Goal: Find specific page/section: Find specific page/section

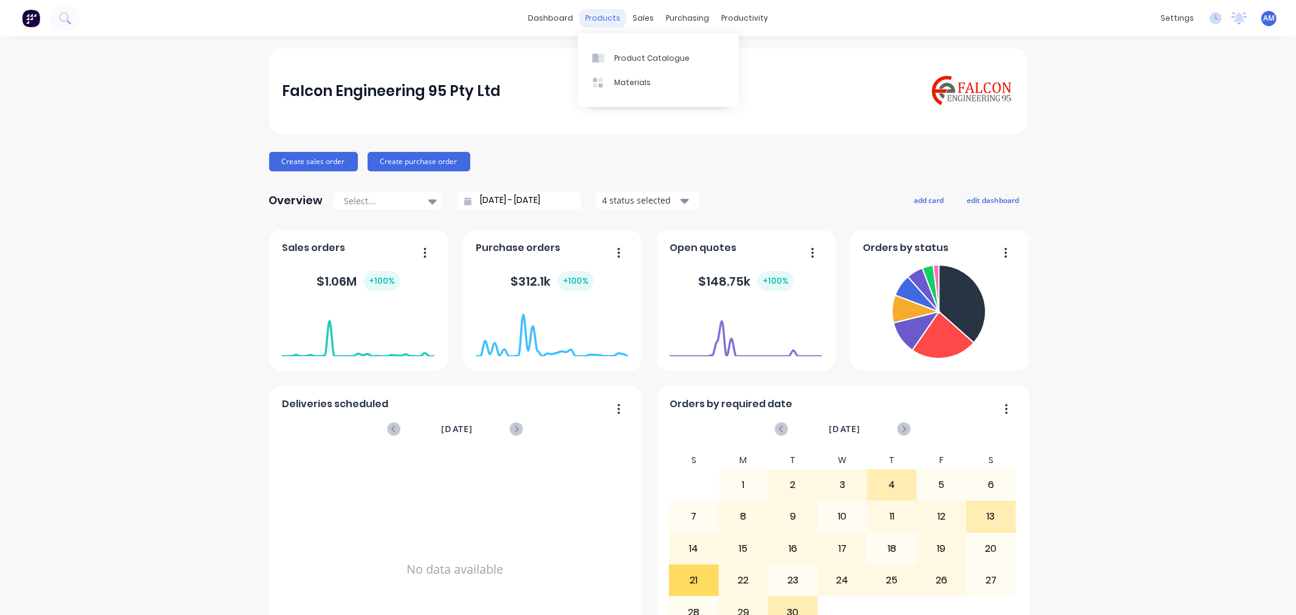
click at [590, 24] on div "products" at bounding box center [602, 18] width 47 height 18
click at [622, 51] on link "Product Catalogue" at bounding box center [658, 58] width 161 height 24
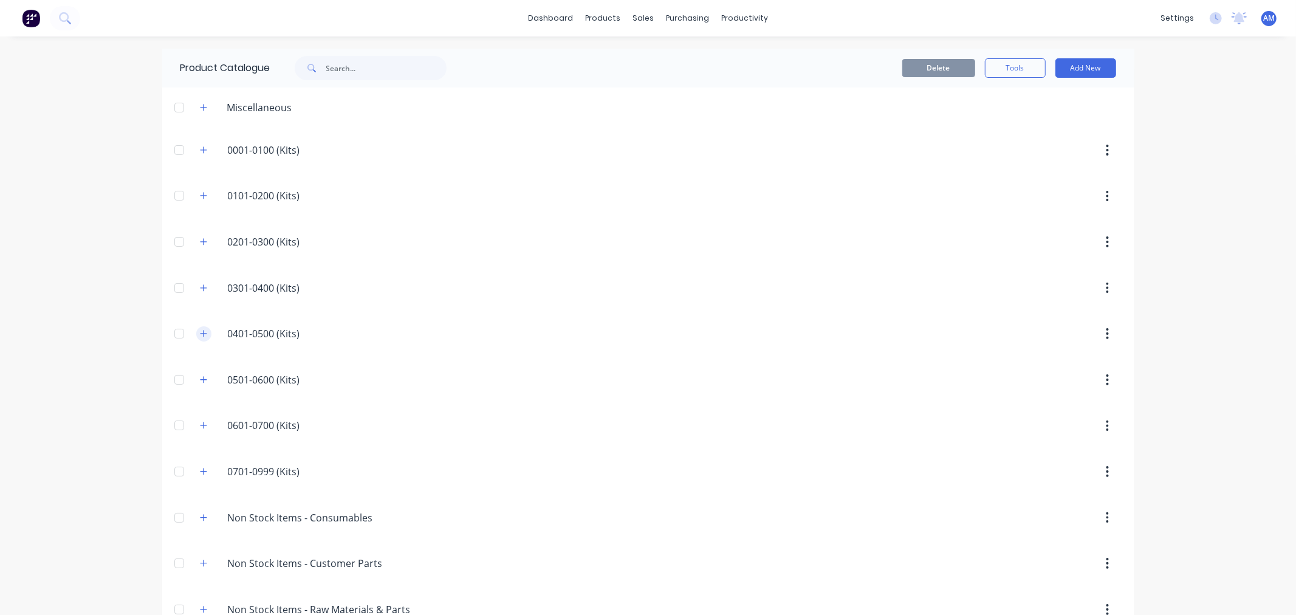
click at [200, 332] on icon "button" at bounding box center [203, 333] width 7 height 9
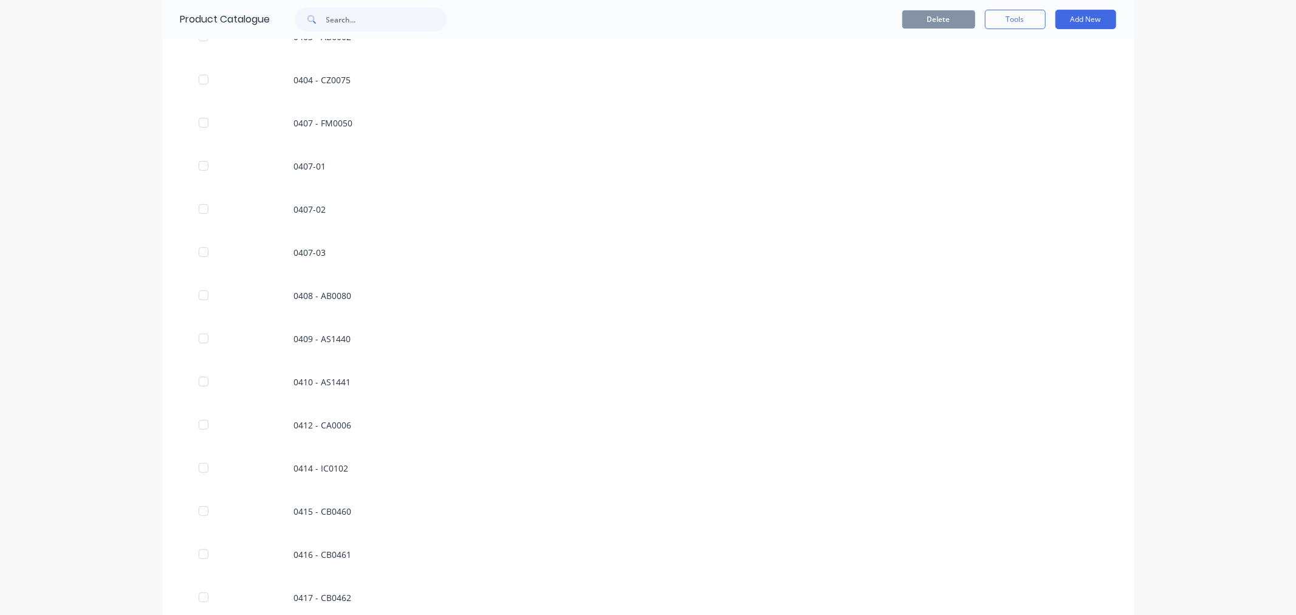
scroll to position [67, 0]
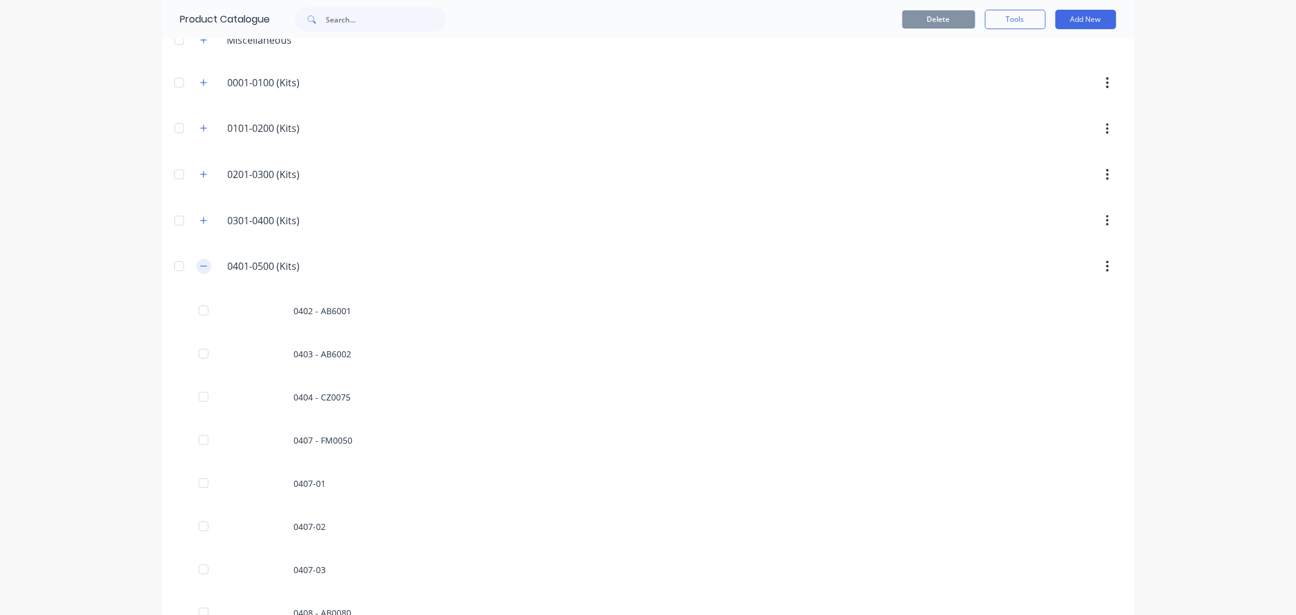
click at [200, 267] on icon "button" at bounding box center [203, 266] width 7 height 9
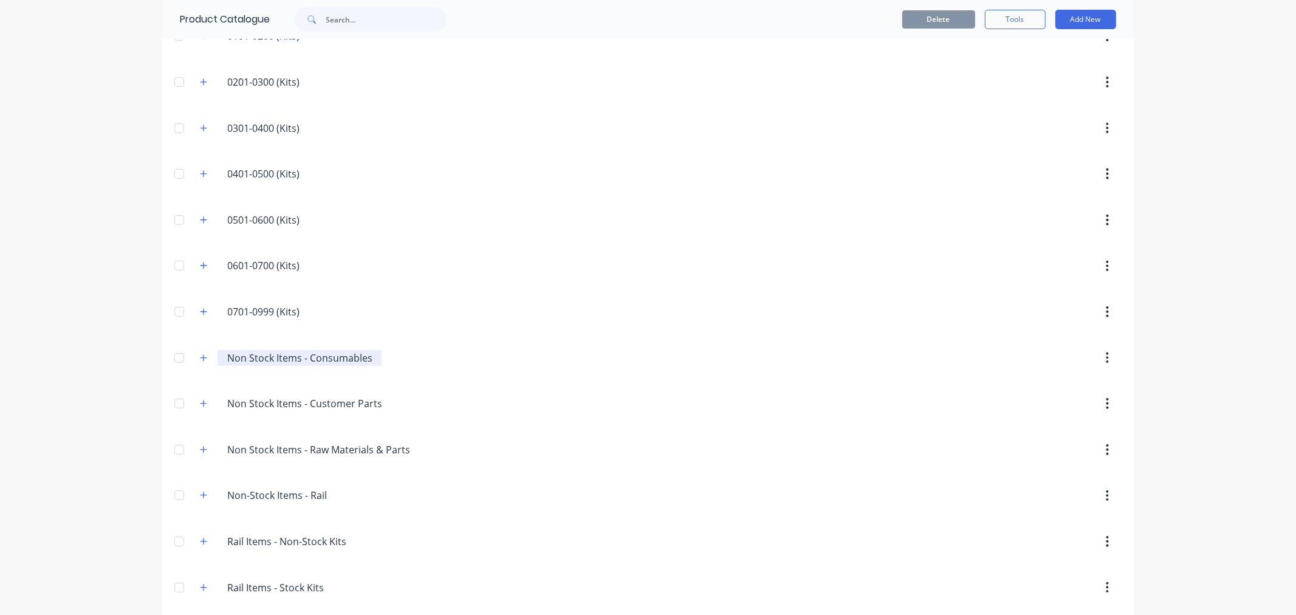
scroll to position [261, 0]
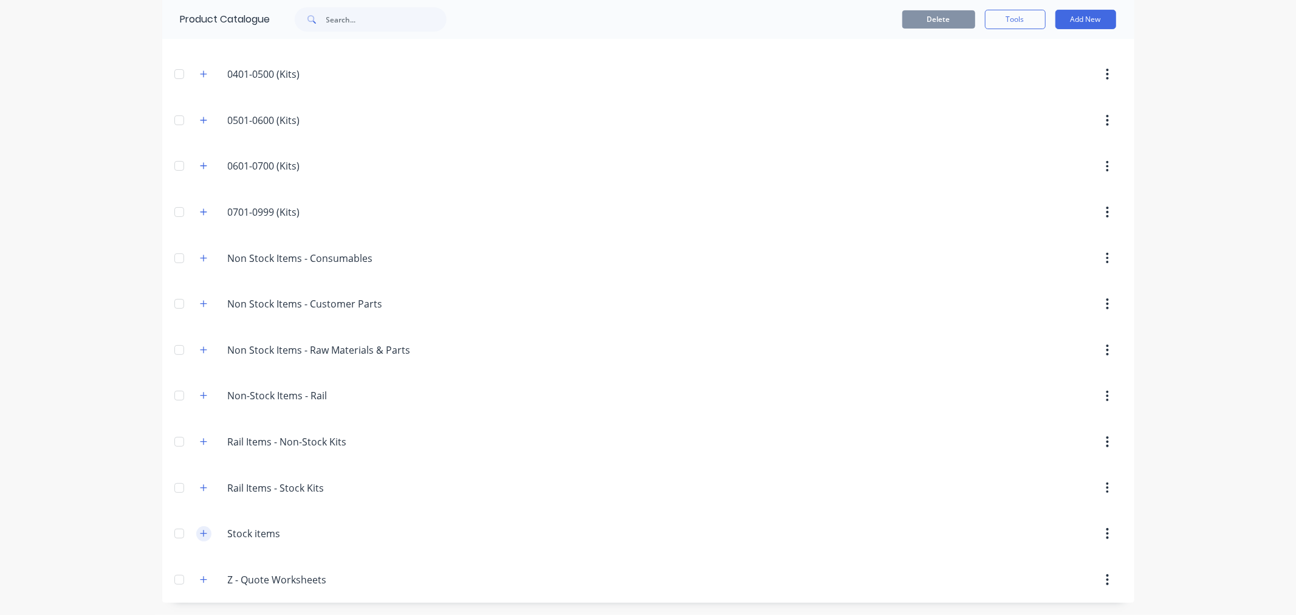
click at [201, 534] on icon "button" at bounding box center [203, 533] width 7 height 9
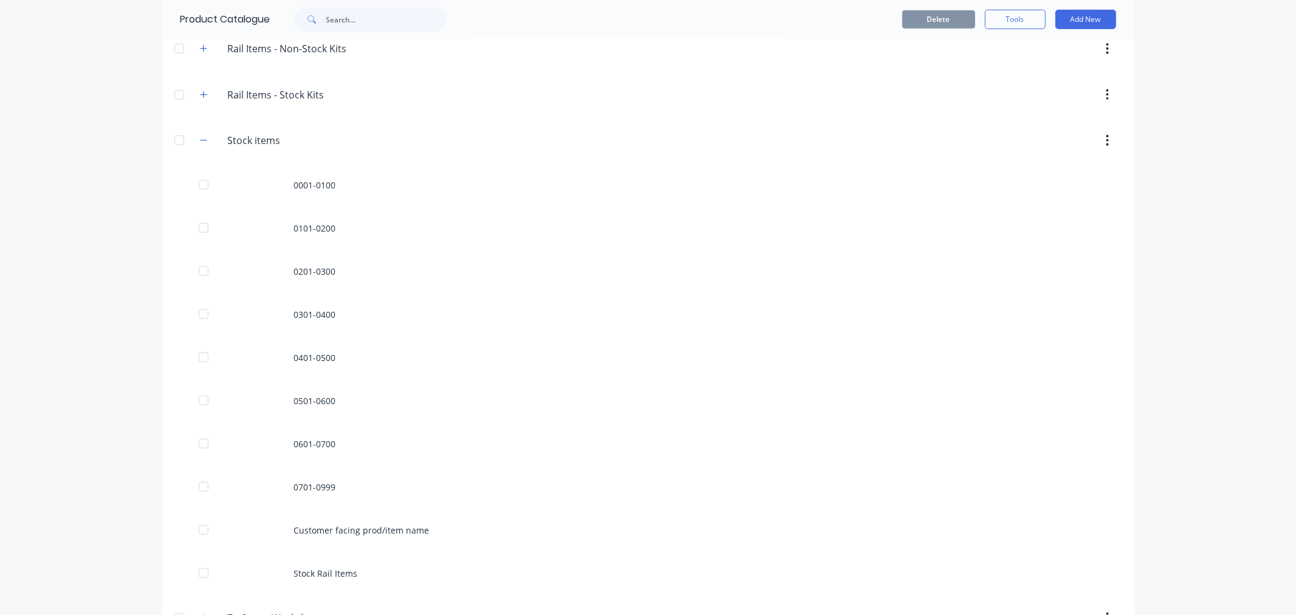
scroll to position [692, 0]
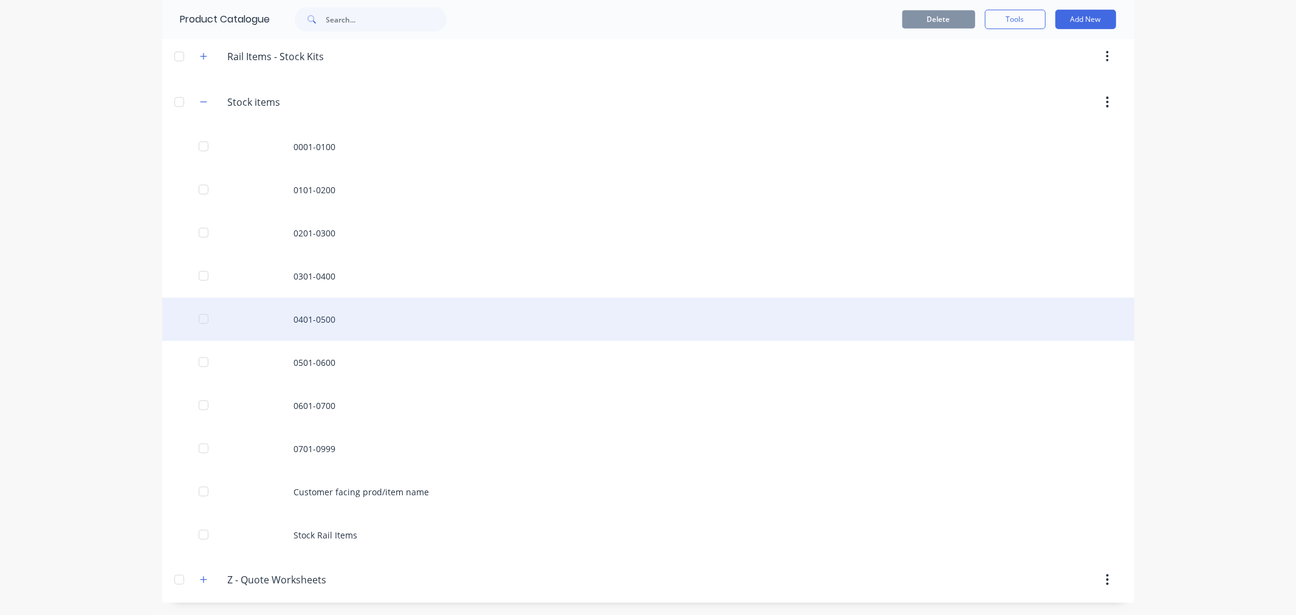
click at [314, 314] on div "0401-0500" at bounding box center [648, 319] width 972 height 43
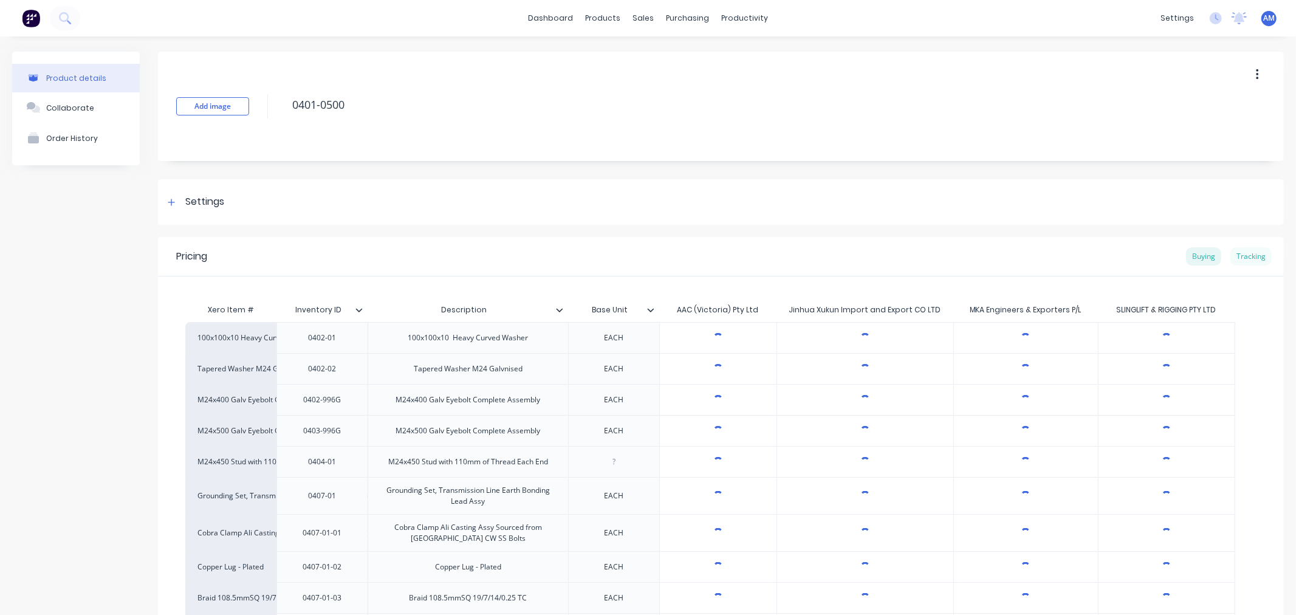
click at [1239, 250] on div "Tracking" at bounding box center [1251, 256] width 41 height 18
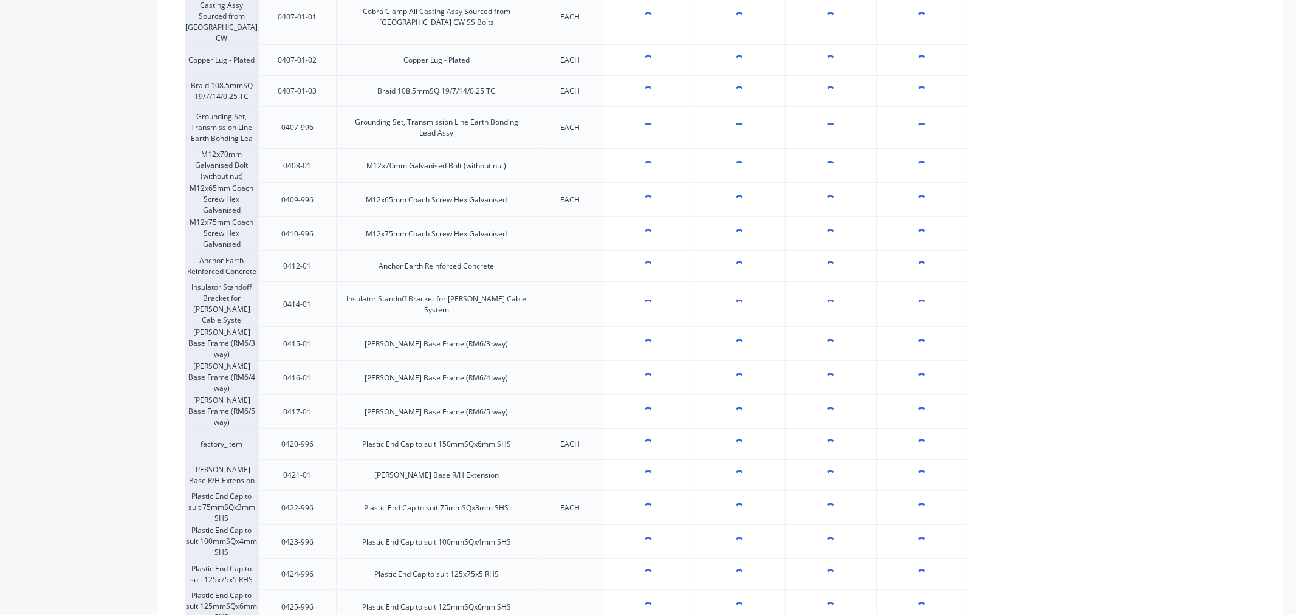
type textarea "x"
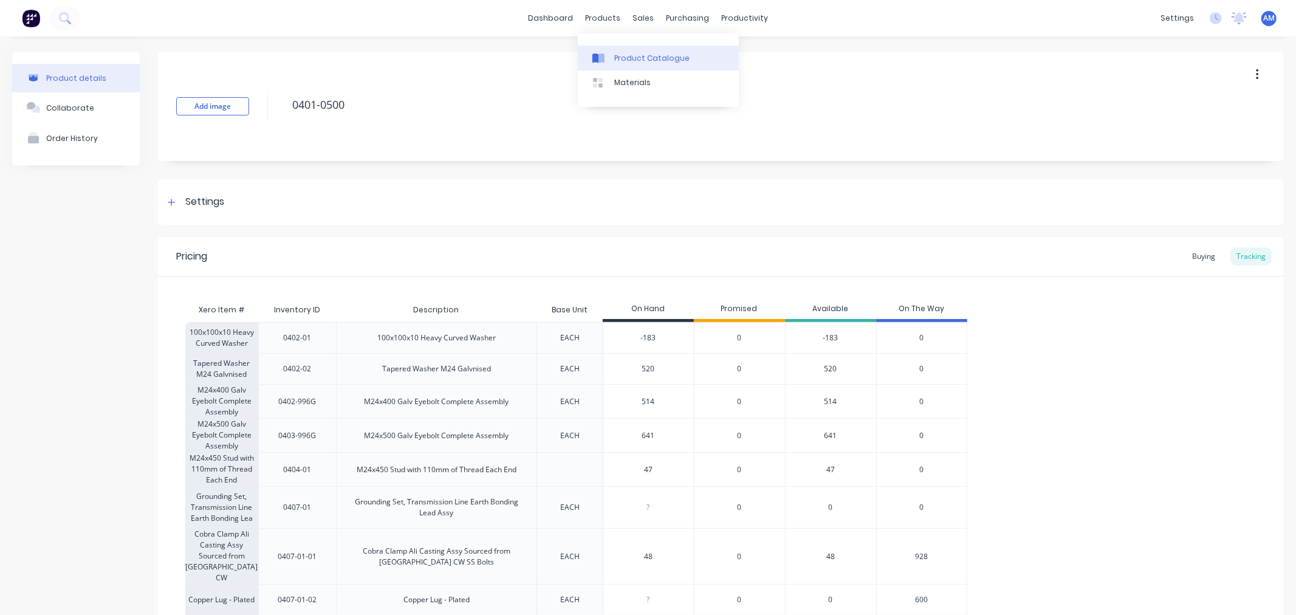
click at [613, 50] on link "Product Catalogue" at bounding box center [658, 58] width 161 height 24
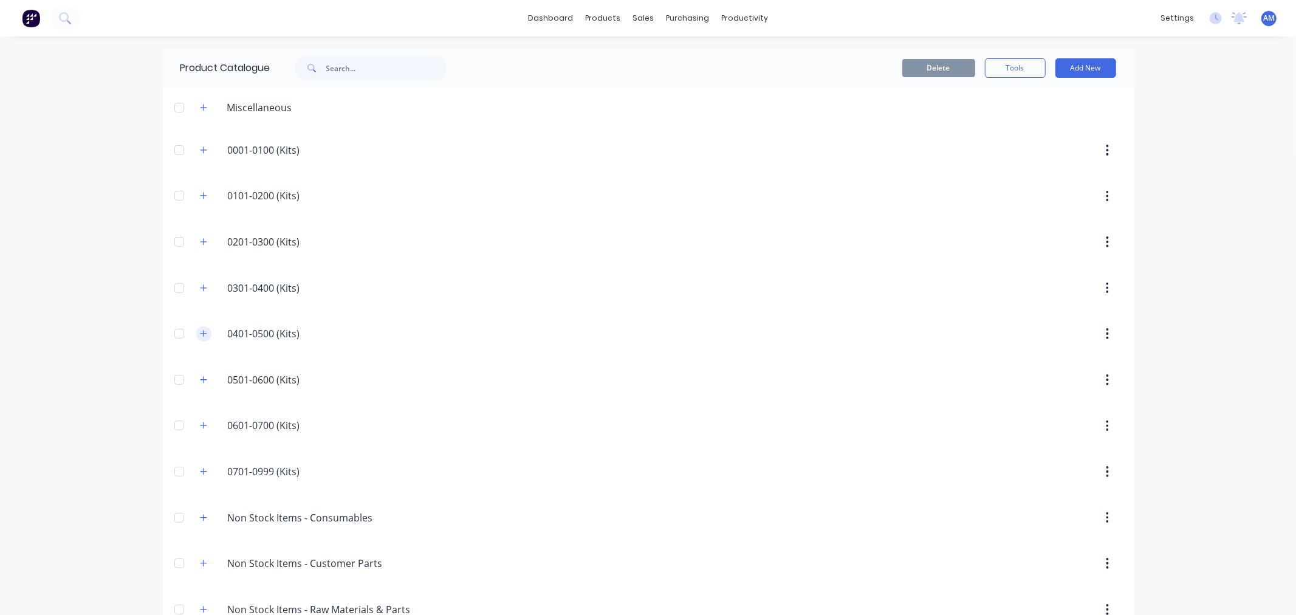
click at [197, 326] on button "button" at bounding box center [203, 333] width 15 height 15
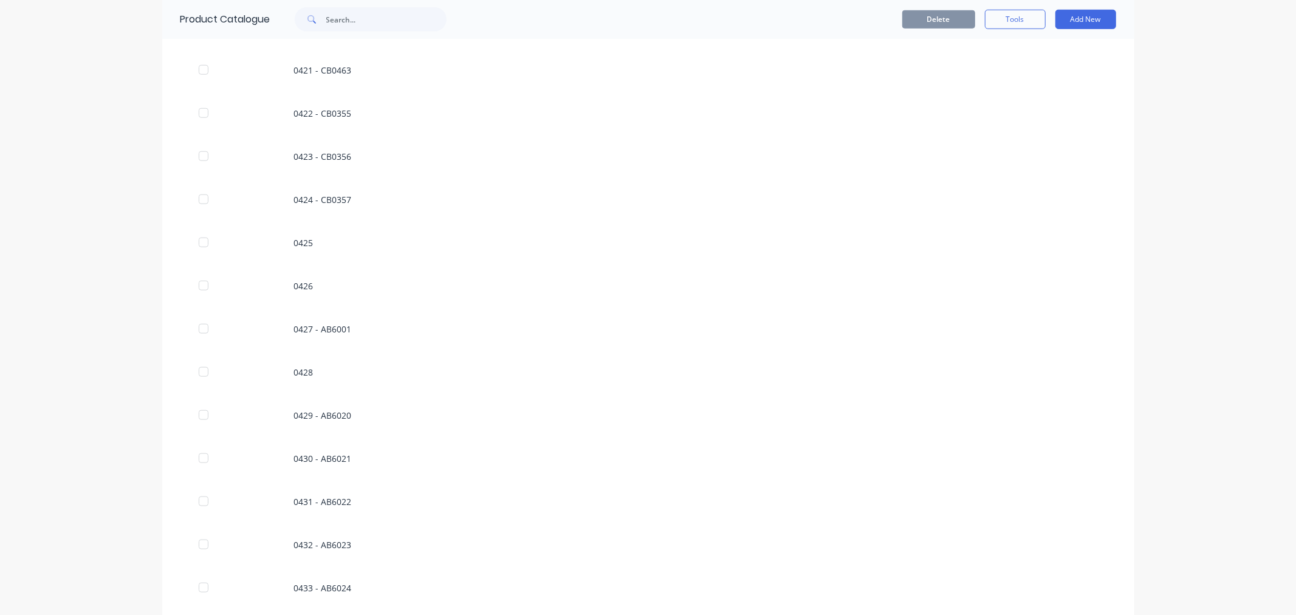
scroll to position [1080, 0]
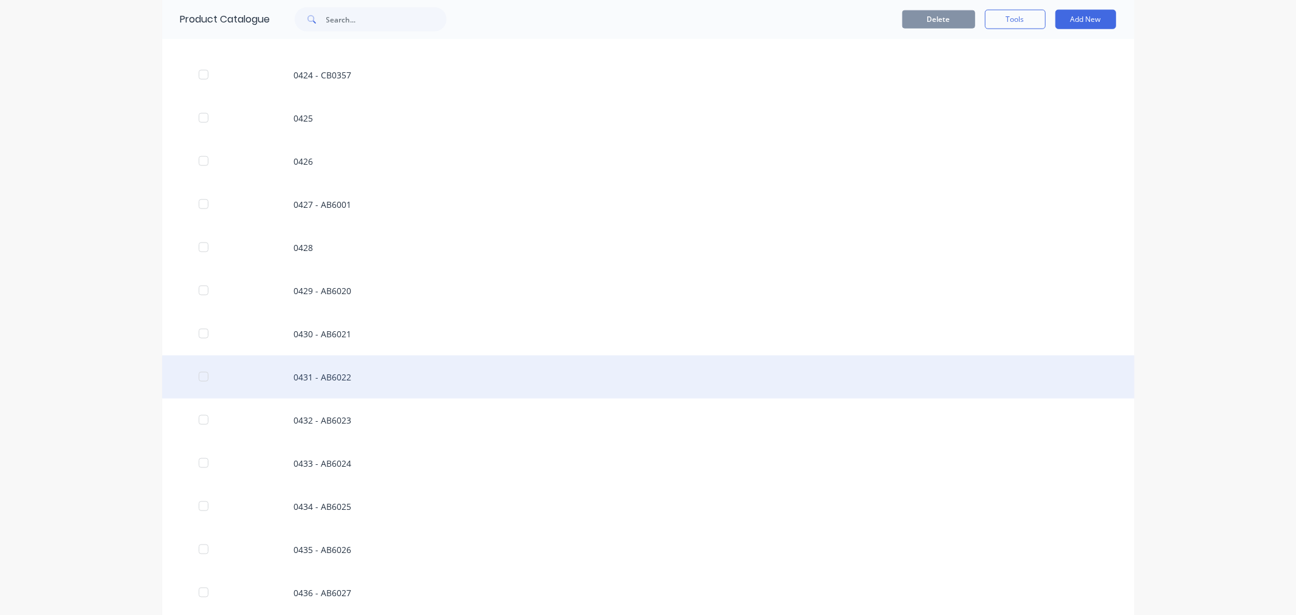
click at [326, 371] on div "0431 - AB6022" at bounding box center [648, 377] width 972 height 43
